Goal: Find contact information

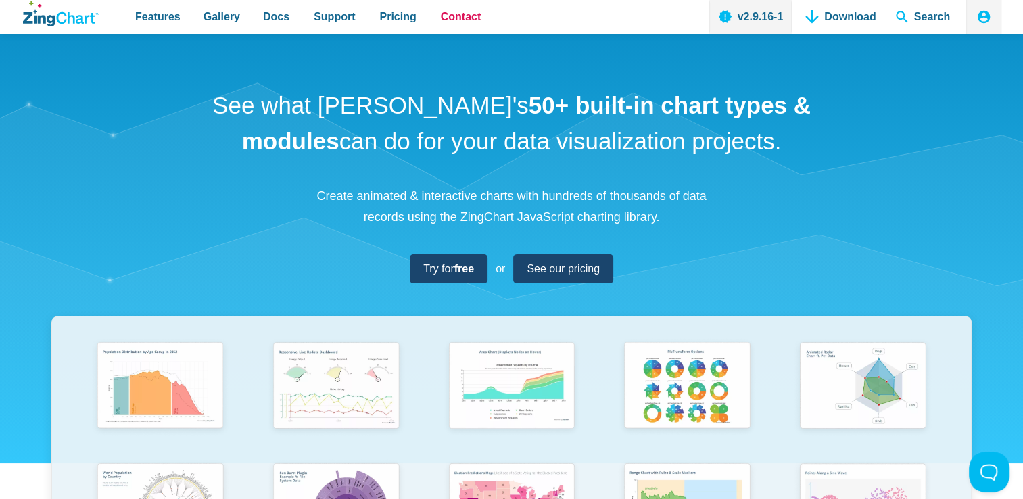
click at [445, 20] on span "Contact" at bounding box center [461, 16] width 41 height 18
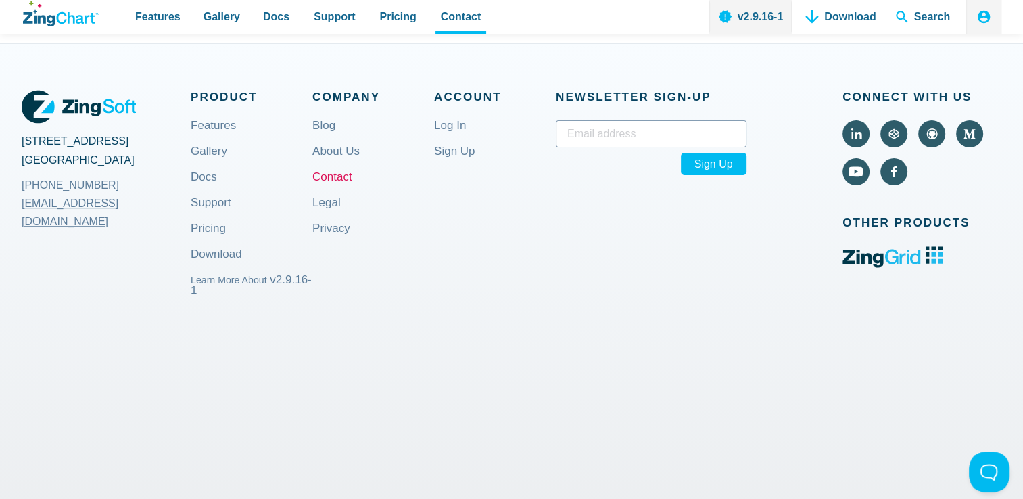
scroll to position [936, 0]
click at [382, 22] on span "Pricing" at bounding box center [397, 16] width 37 height 18
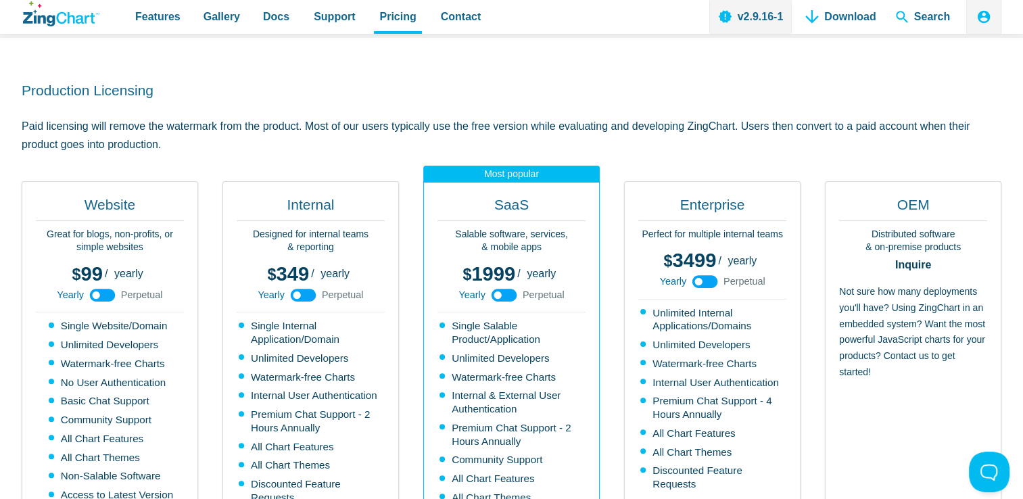
scroll to position [281, 0]
